Goal: Task Accomplishment & Management: Complete application form

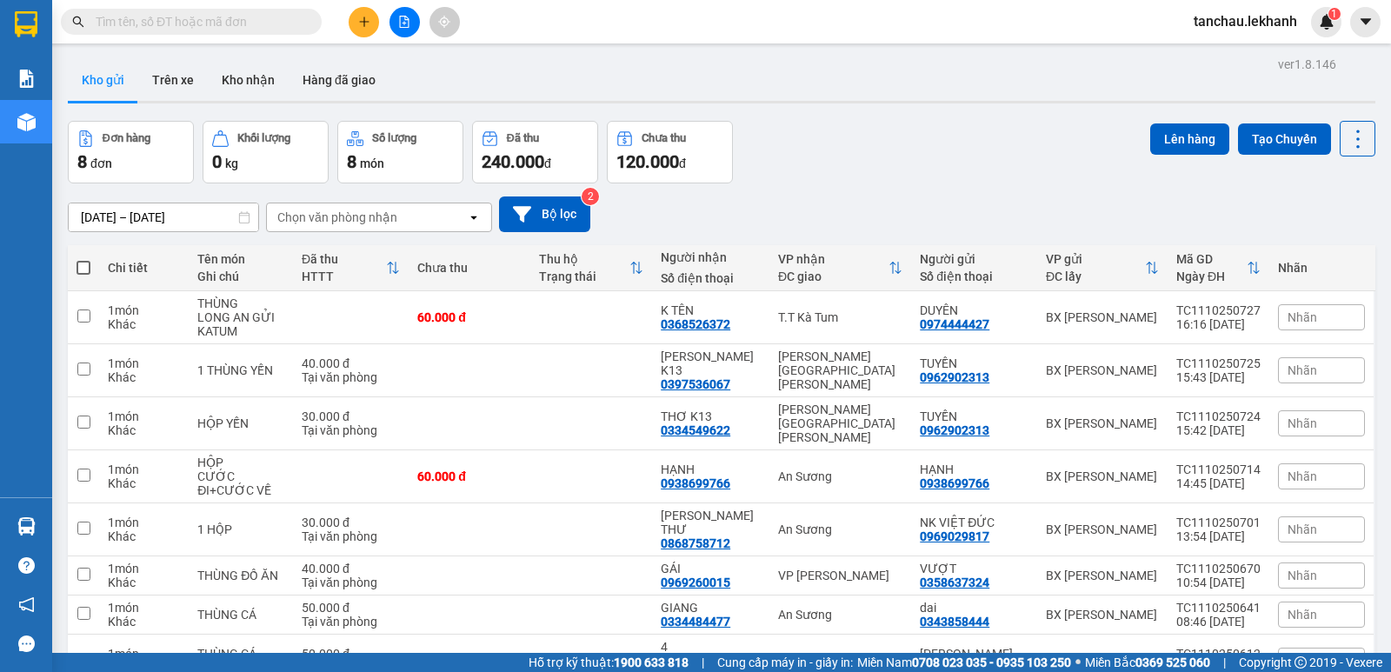
click at [264, 16] on input "text" at bounding box center [198, 21] width 205 height 19
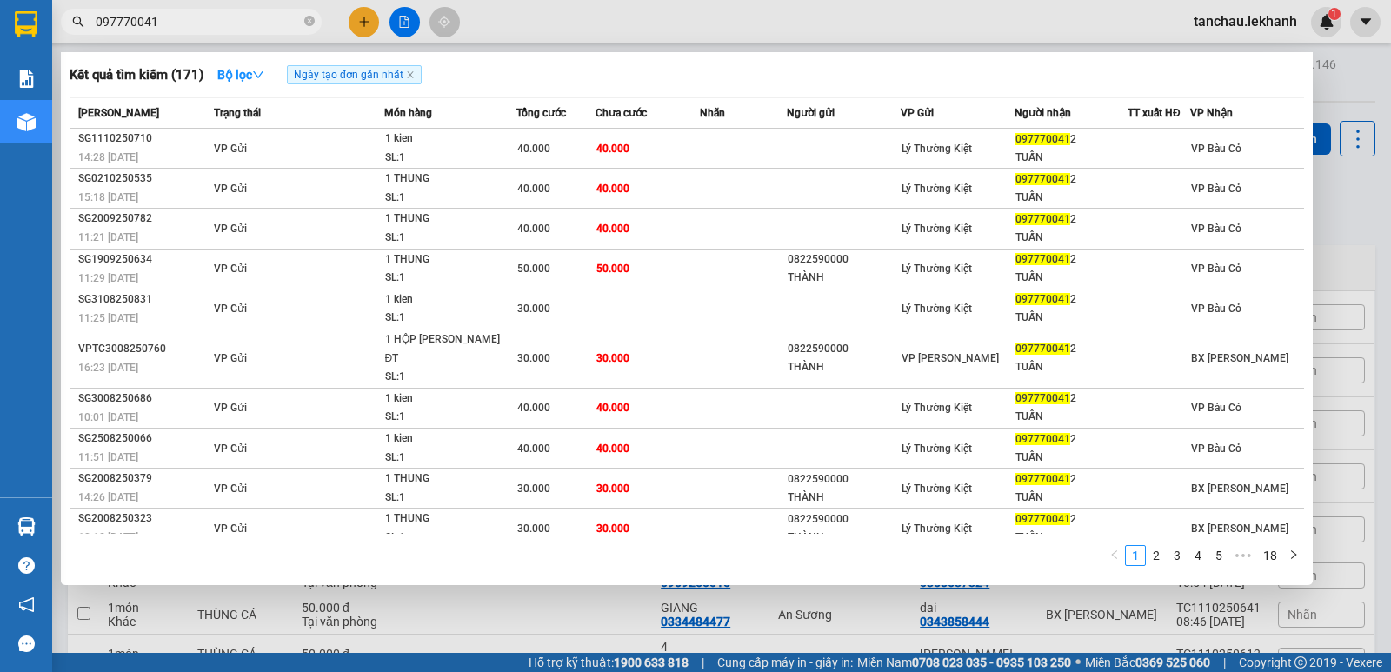
type input "0977700412"
click at [312, 22] on icon "close-circle" at bounding box center [309, 21] width 10 height 10
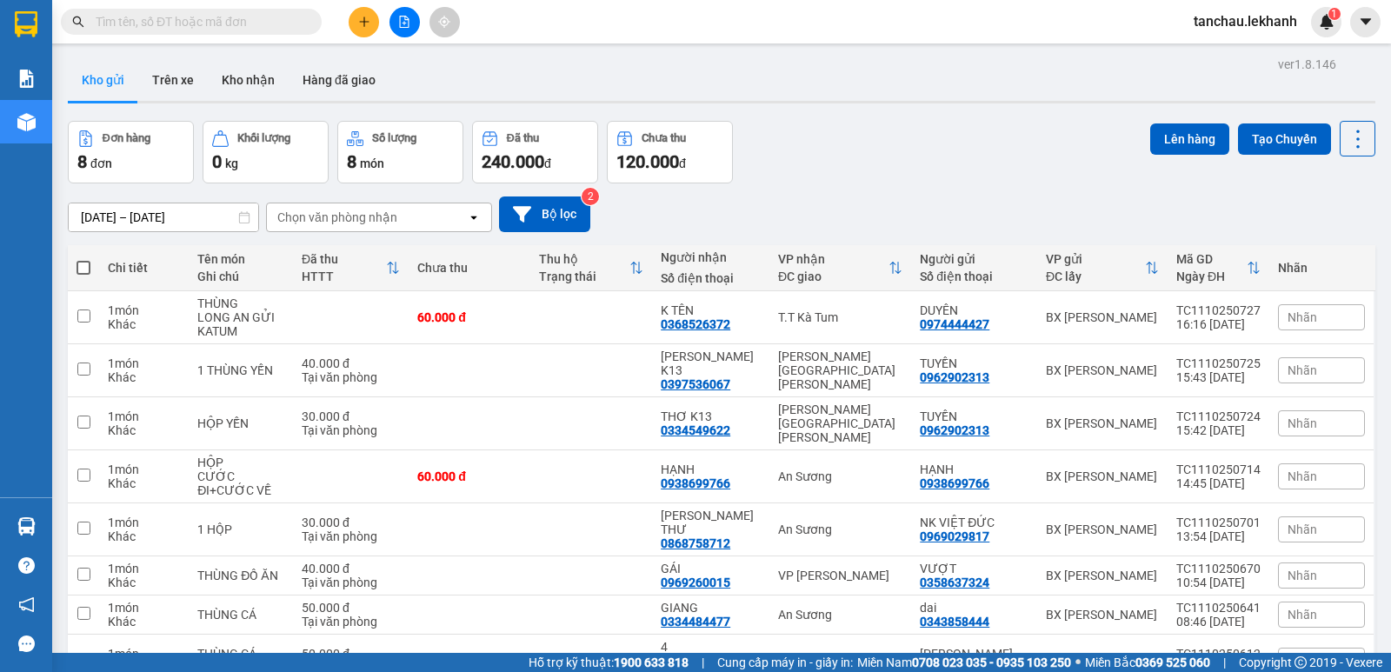
click at [374, 27] on button at bounding box center [364, 22] width 30 height 30
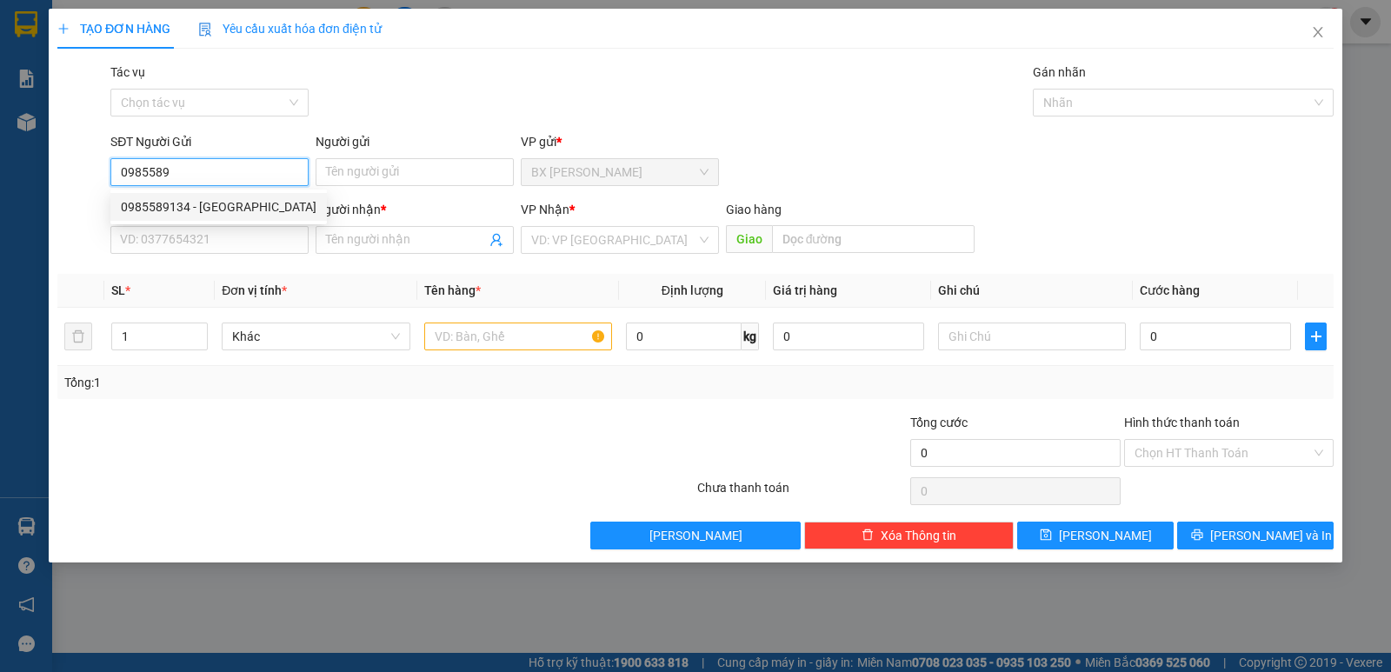
click at [154, 209] on div "0985589134 - [GEOGRAPHIC_DATA]" at bounding box center [219, 206] width 196 height 19
type input "0985589134"
type input "ĐỨC"
type input "0962897746"
type input "TOÀN"
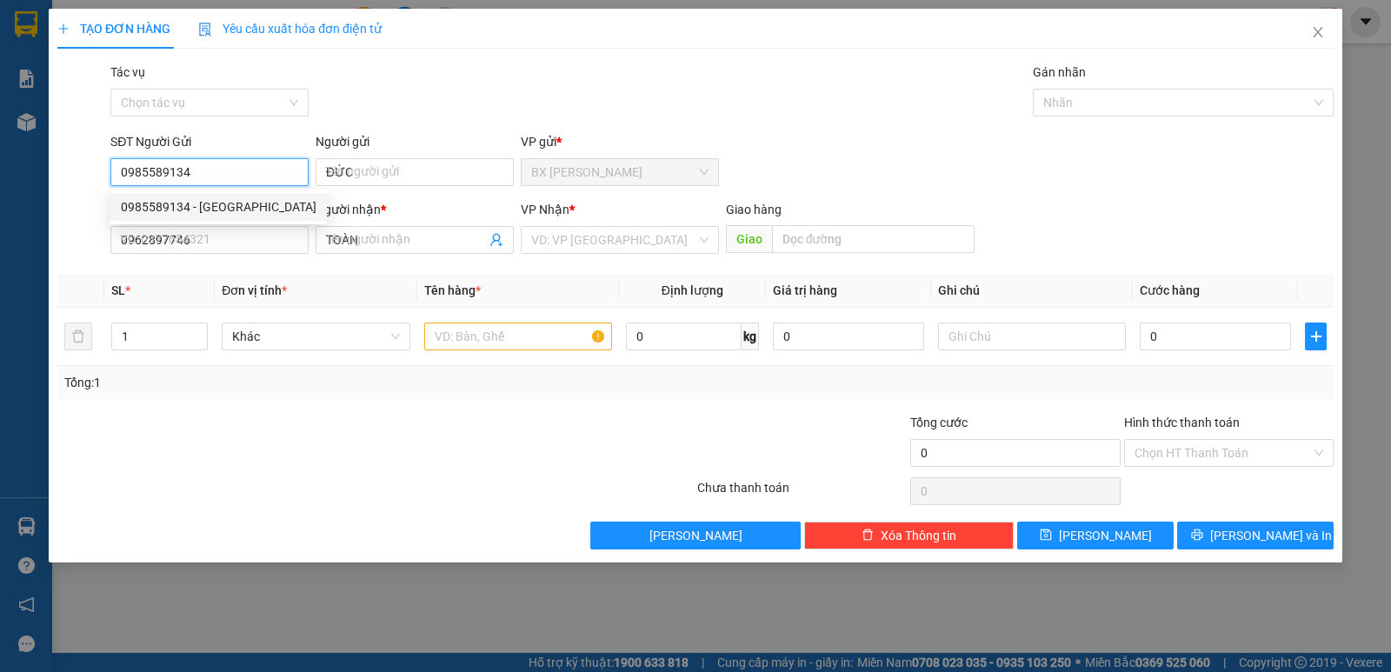
type input "30.000"
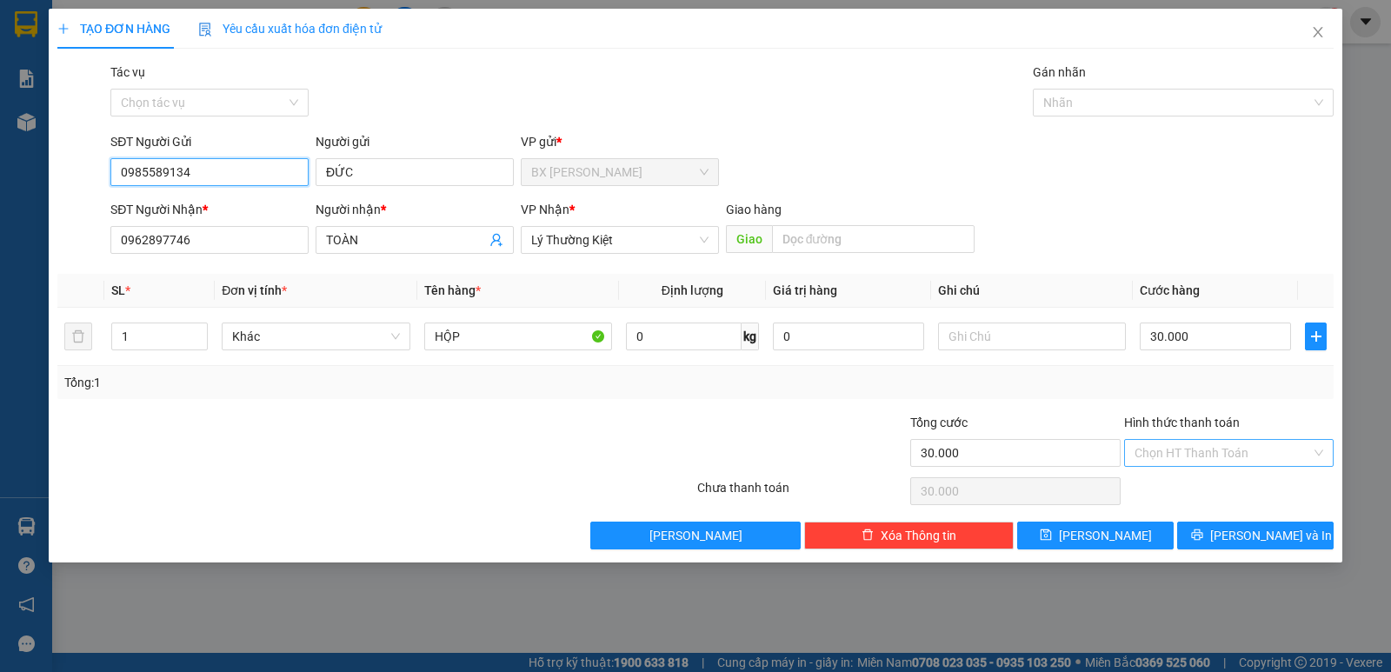
type input "0985589134"
click at [1238, 451] on input "Hình thức thanh toán" at bounding box center [1222, 453] width 176 height 26
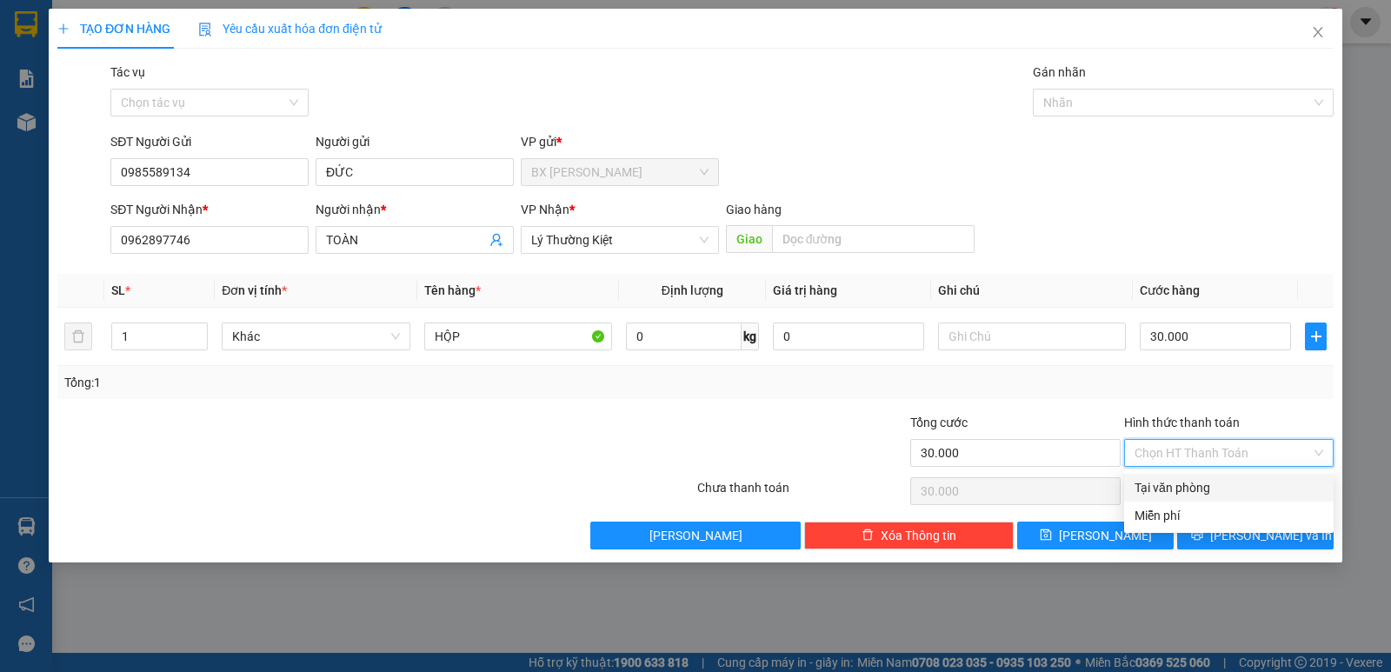
click at [1233, 482] on div "Tại văn phòng" at bounding box center [1228, 487] width 189 height 19
type input "0"
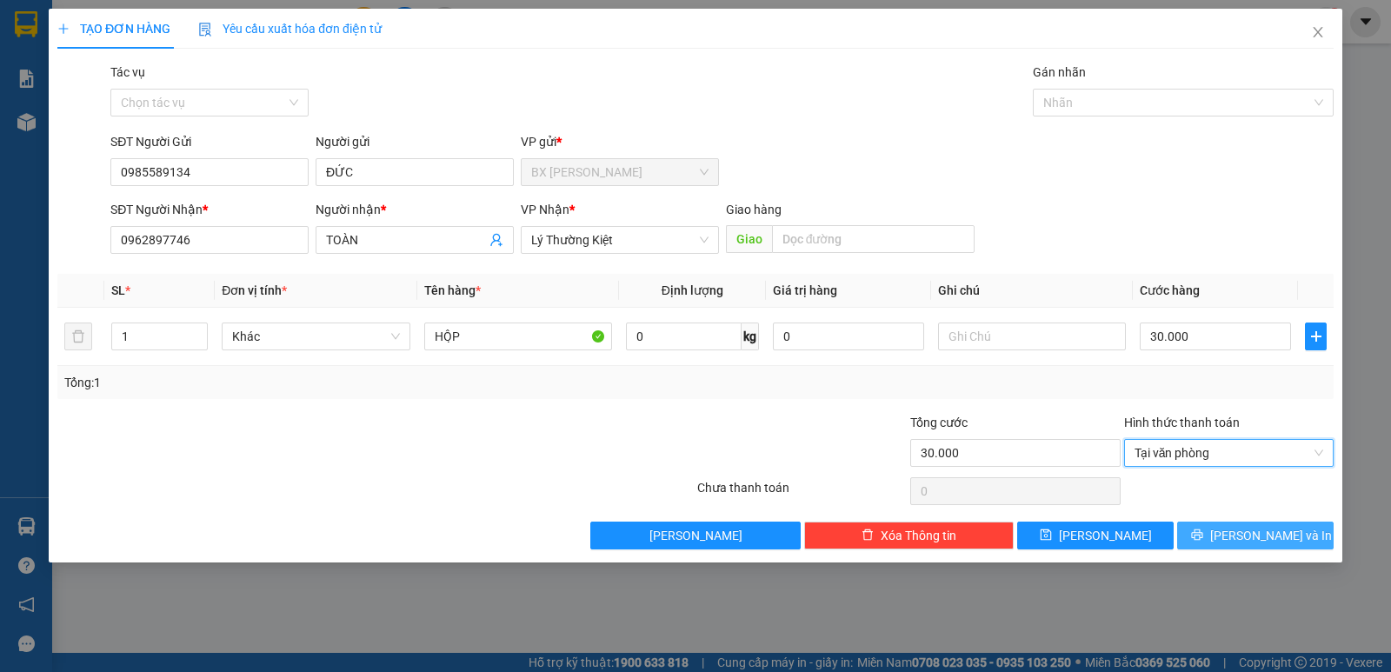
click at [1253, 544] on span "[PERSON_NAME] và In" at bounding box center [1271, 535] width 122 height 19
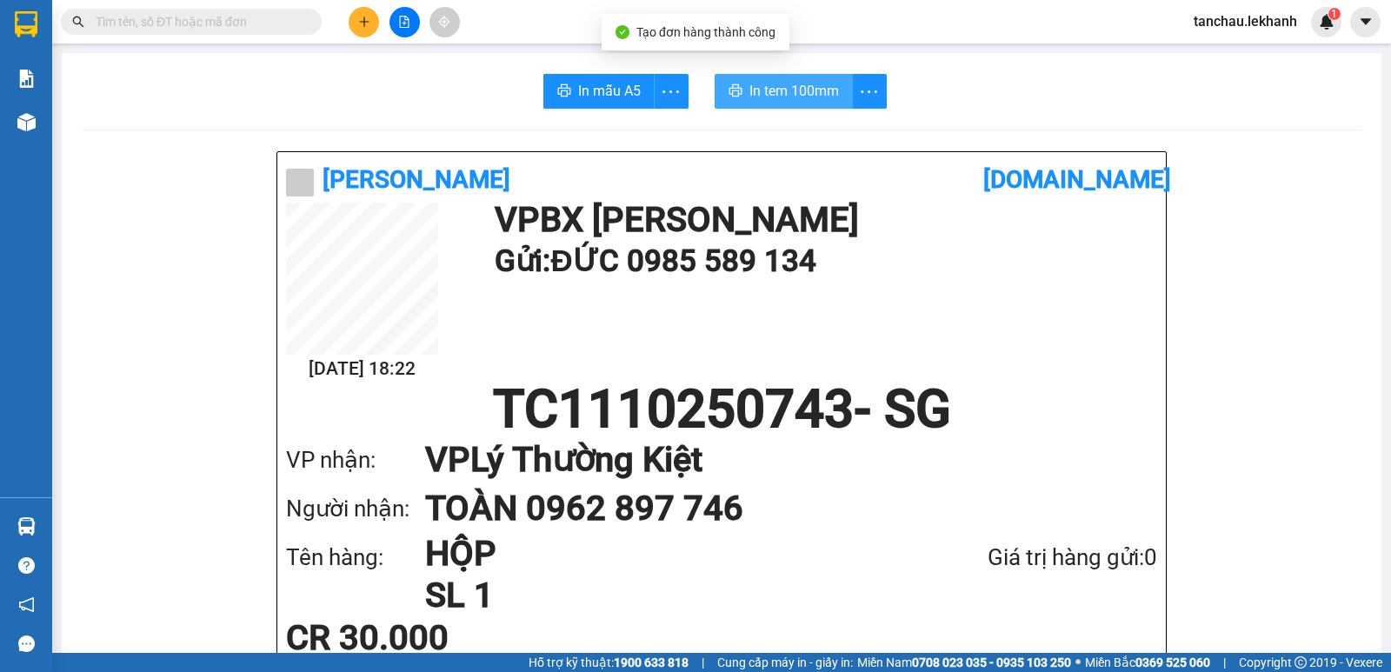
click at [781, 83] on span "In tem 100mm" at bounding box center [794, 91] width 90 height 22
